Goal: Find specific page/section: Find specific page/section

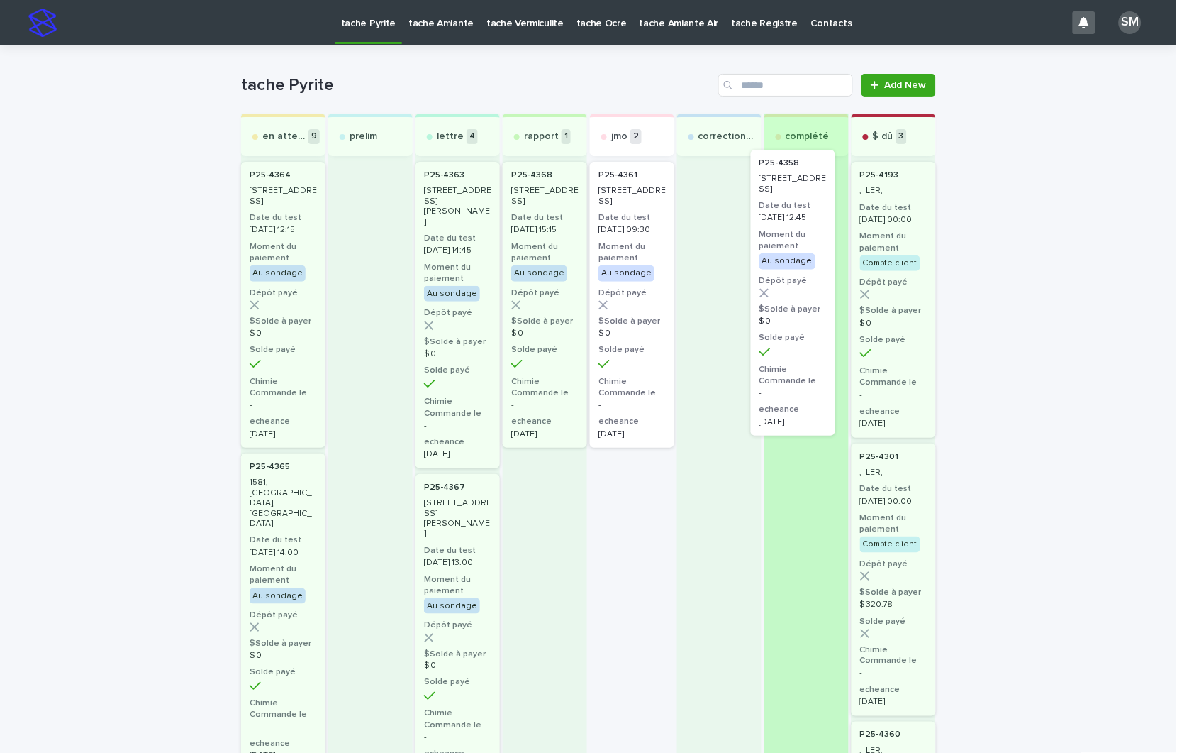
drag, startPoint x: 620, startPoint y: 228, endPoint x: 809, endPoint y: 220, distance: 189.5
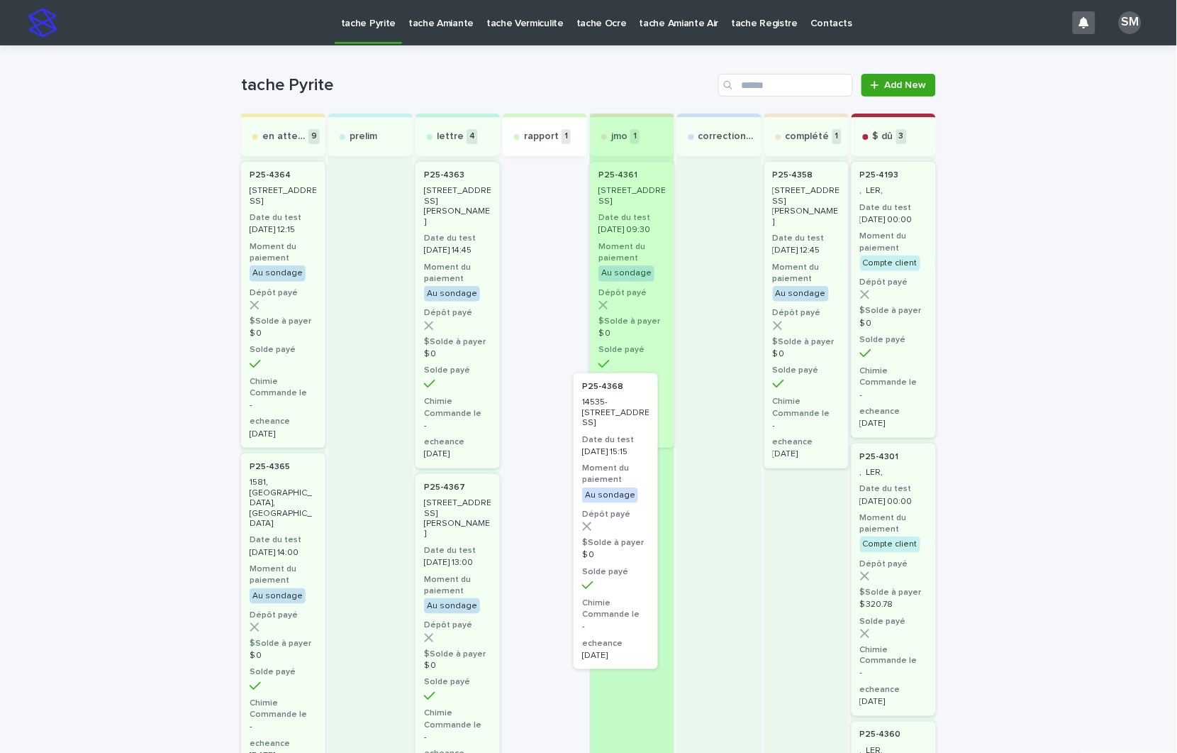
drag, startPoint x: 518, startPoint y: 210, endPoint x: 595, endPoint y: 425, distance: 228.4
